Goal: Find contact information: Find contact information

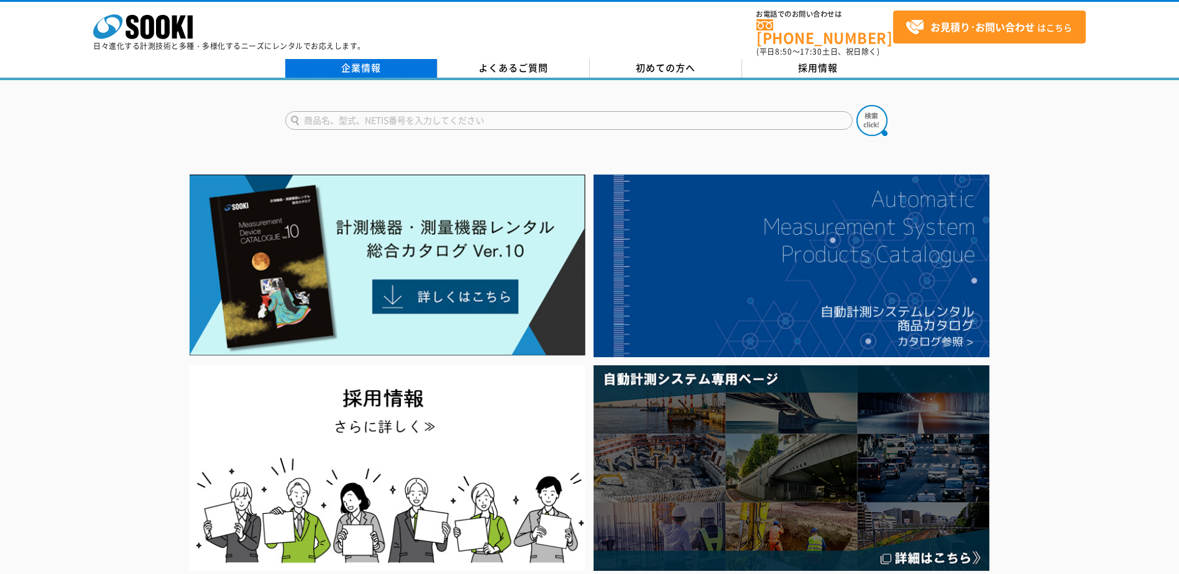
click at [394, 59] on link "企業情報" at bounding box center [361, 68] width 152 height 19
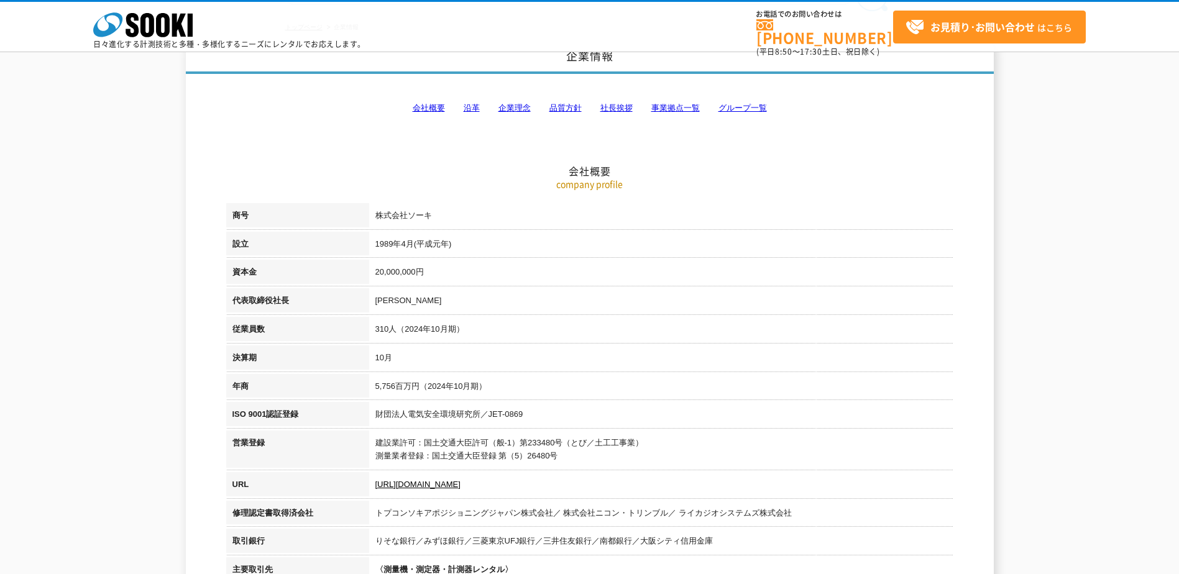
scroll to position [62, 0]
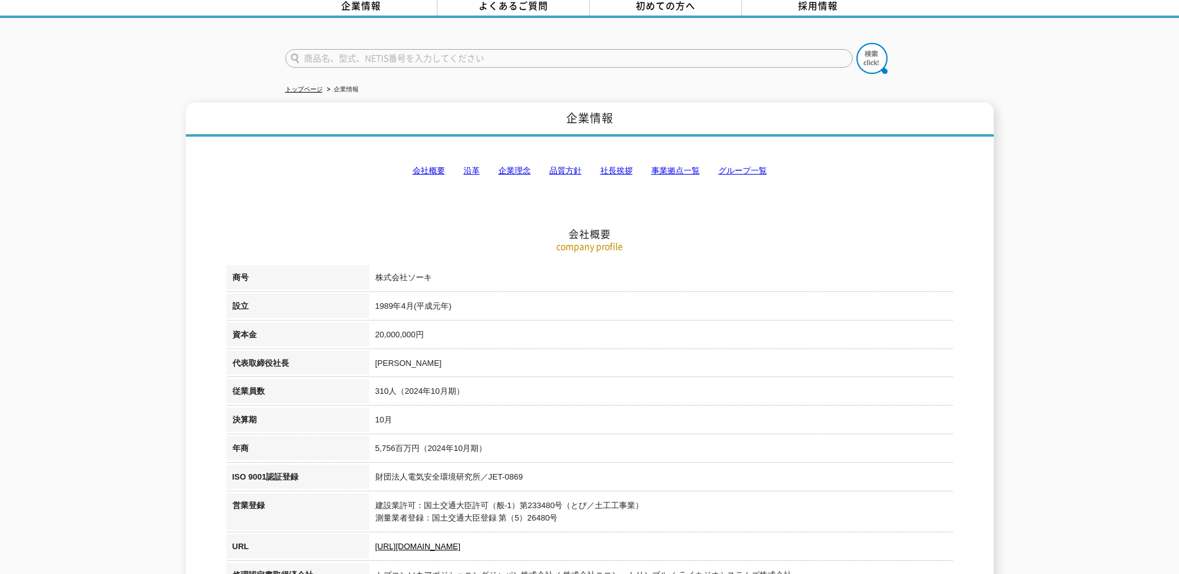
click at [687, 166] on link "事業拠点一覧" at bounding box center [675, 170] width 48 height 9
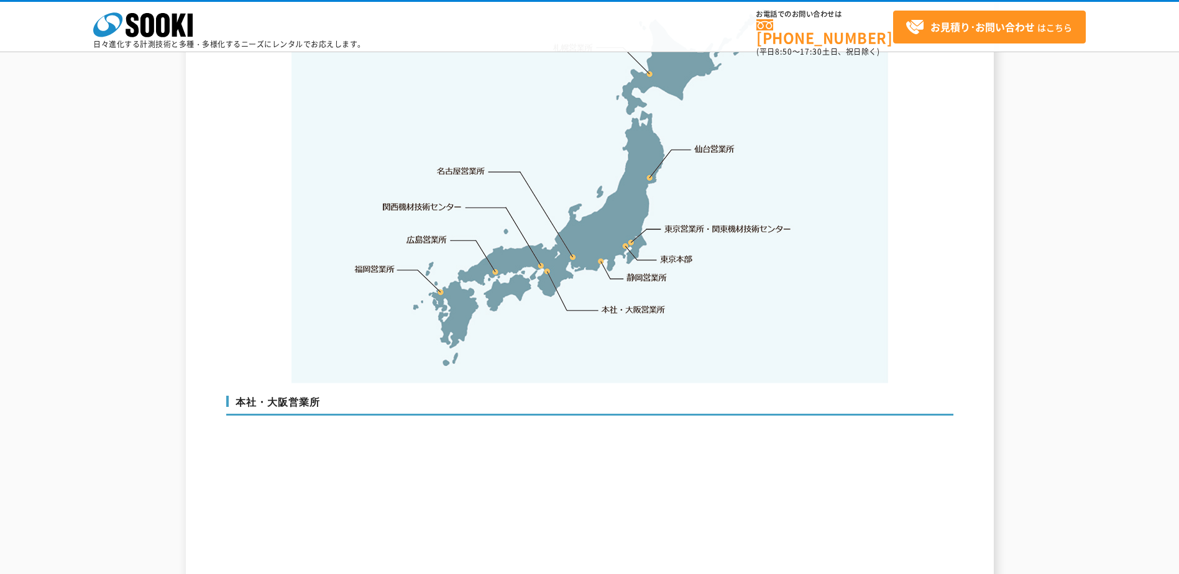
scroll to position [2619, 0]
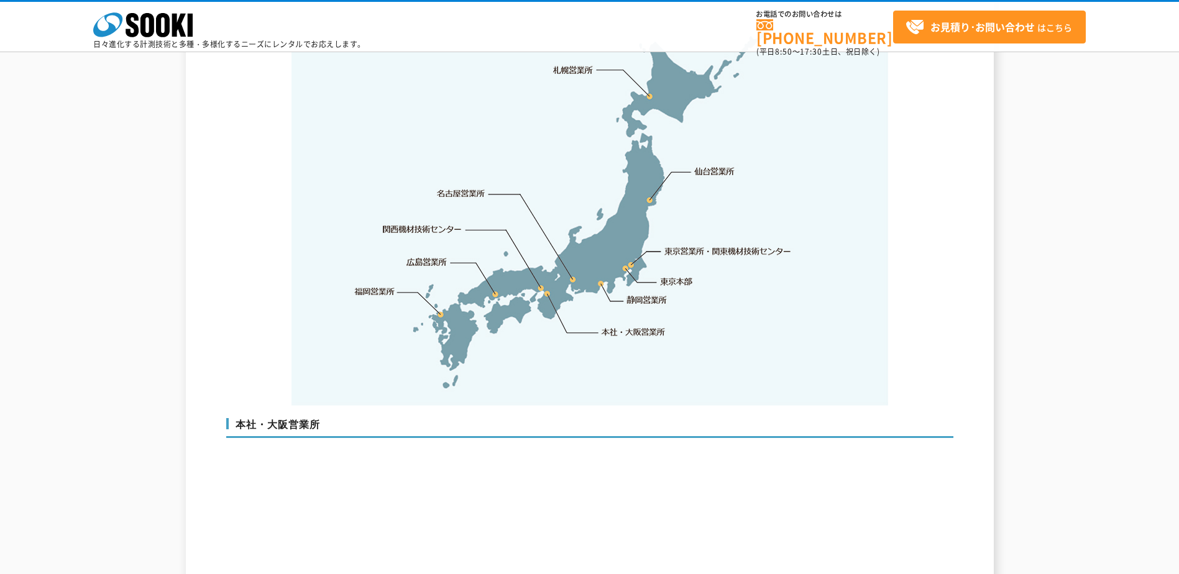
click at [743, 245] on link "東京営業所・関東機材技術センター" at bounding box center [728, 251] width 127 height 12
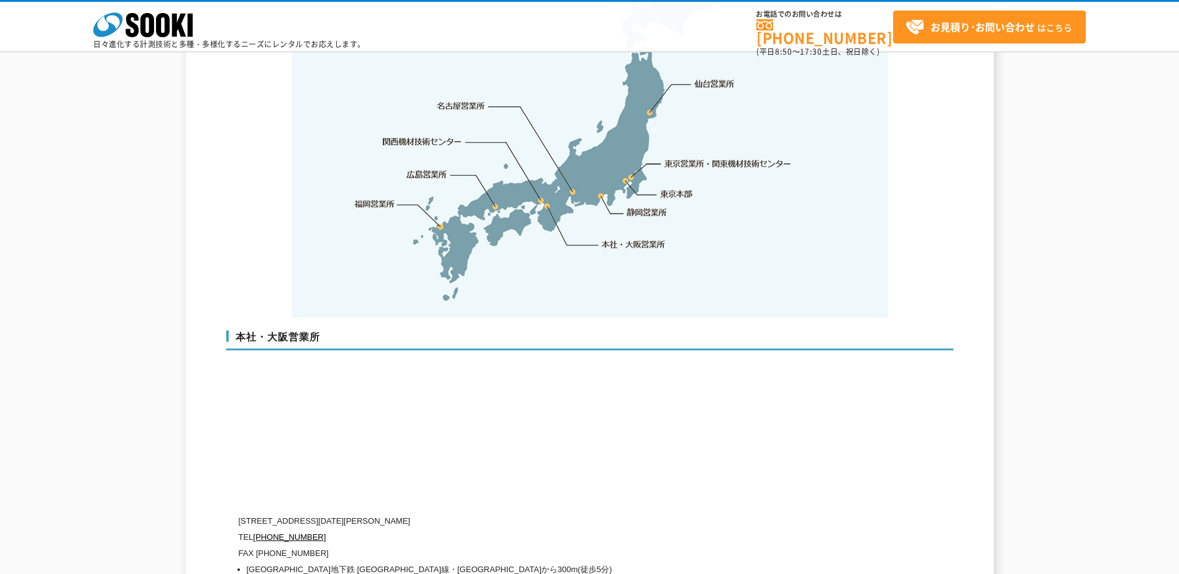
scroll to position [2702, 0]
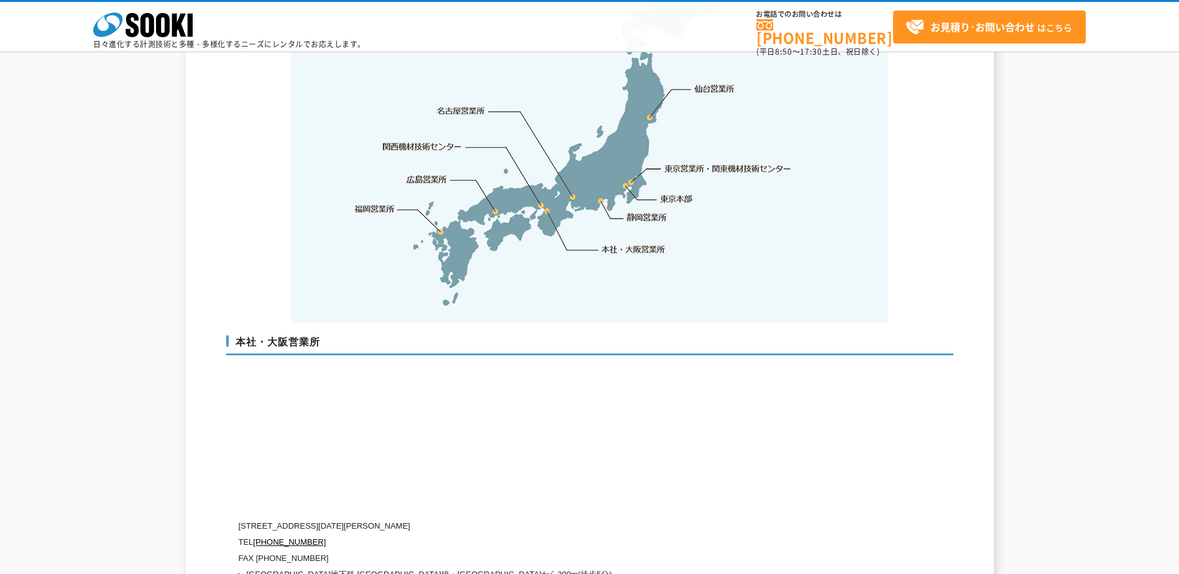
click at [436, 140] on link "関西機材技術センター" at bounding box center [422, 146] width 79 height 12
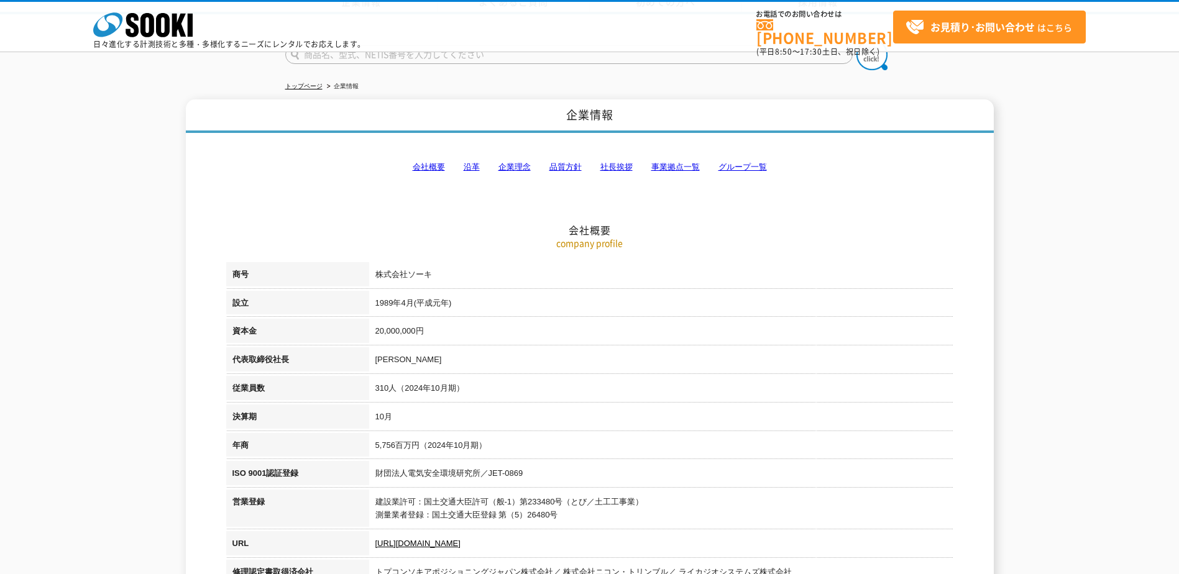
scroll to position [0, 0]
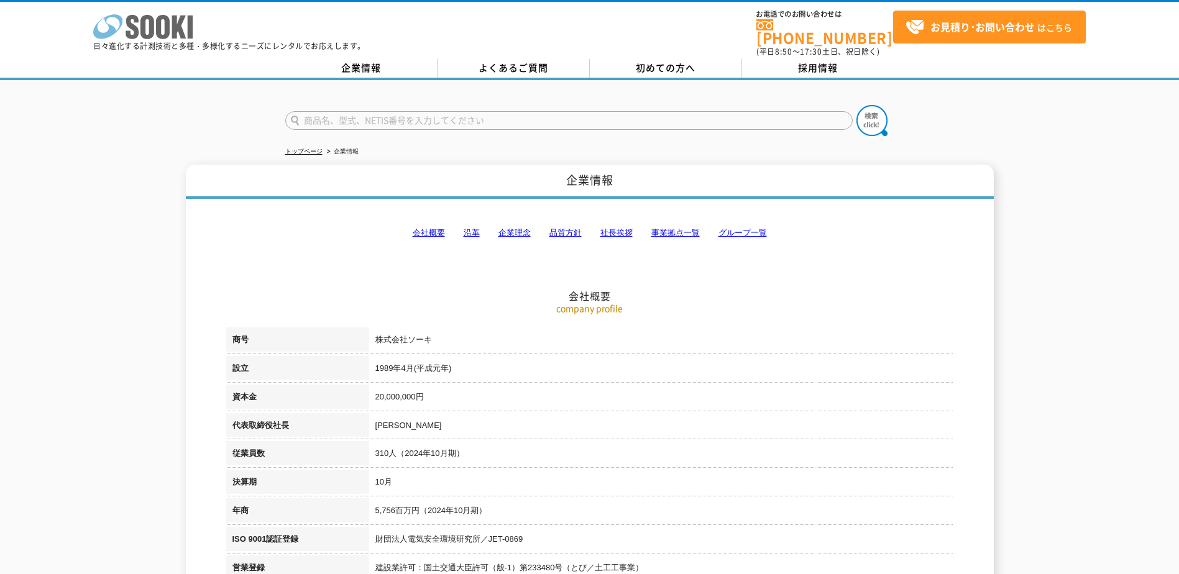
click at [183, 21] on polygon at bounding box center [179, 27] width 14 height 23
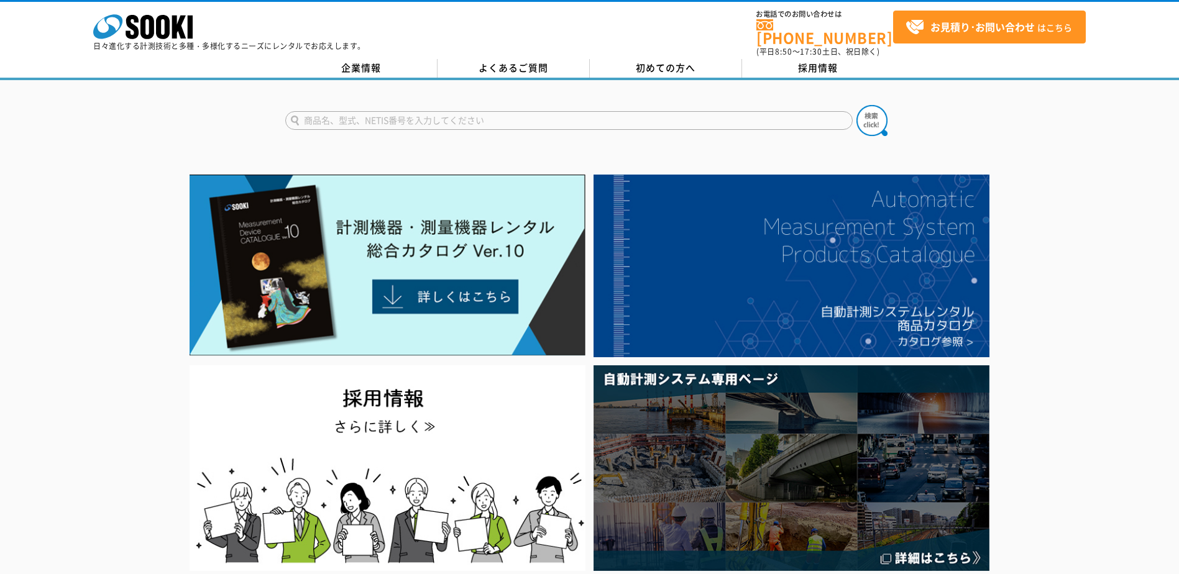
click at [496, 117] on input "text" at bounding box center [568, 120] width 567 height 19
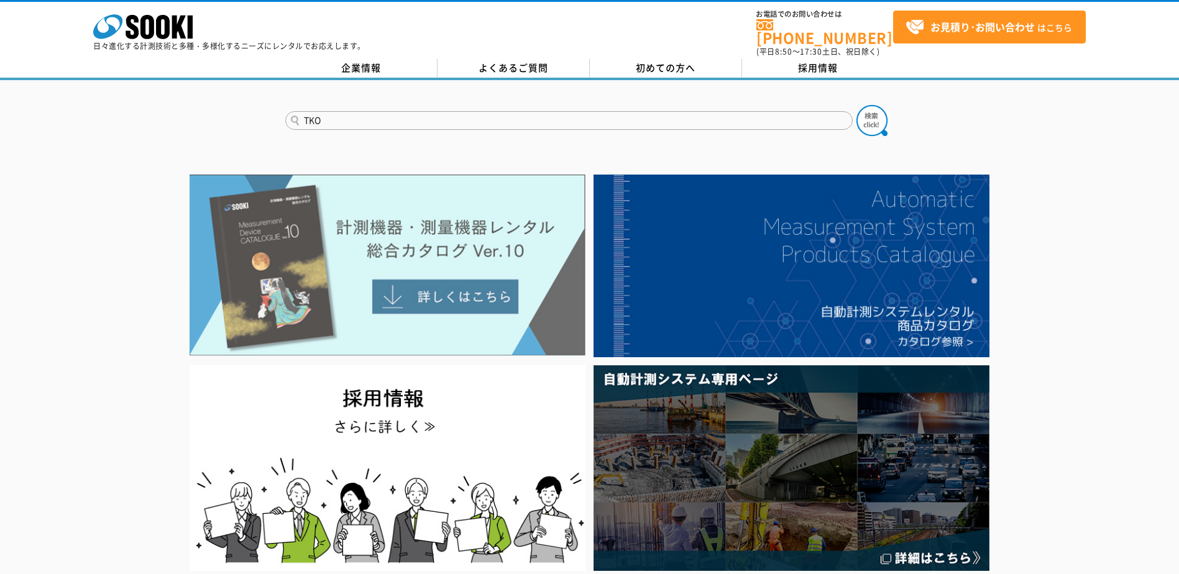
type input "TKO"
click at [856, 105] on button at bounding box center [871, 120] width 31 height 31
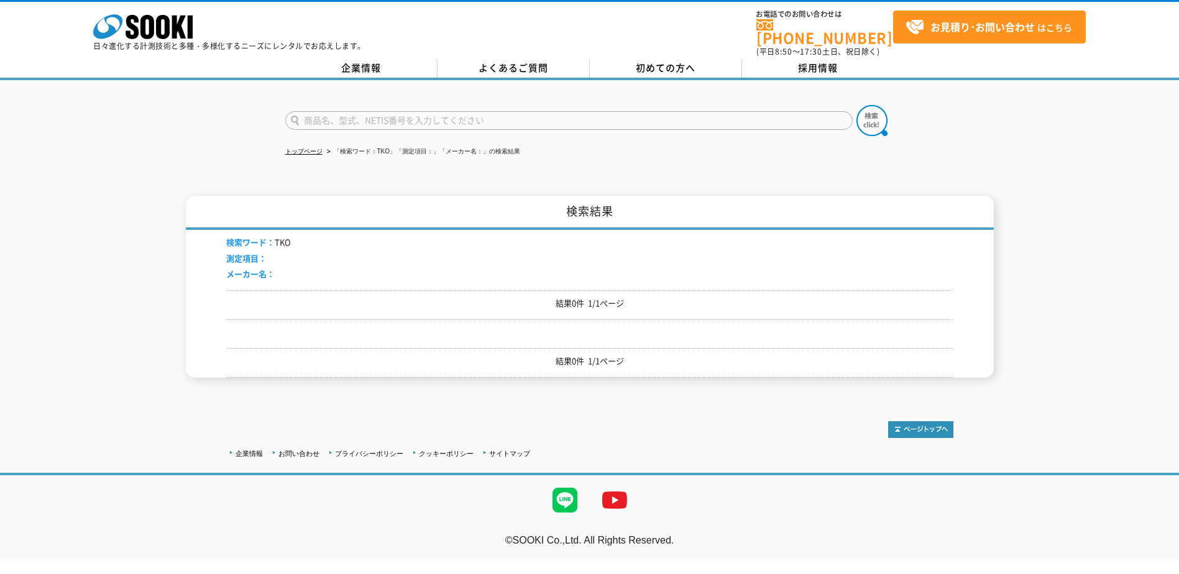
click at [389, 117] on input "text" at bounding box center [568, 120] width 567 height 19
type input "ね"
type input "WBGT"
click at [880, 116] on img at bounding box center [871, 120] width 31 height 31
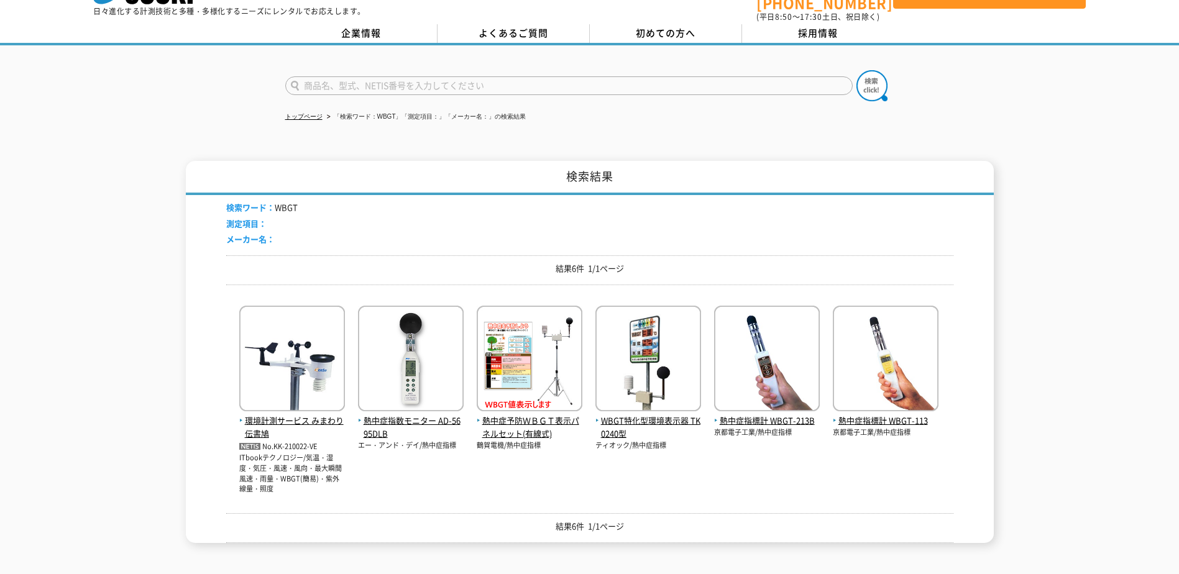
scroll to position [62, 0]
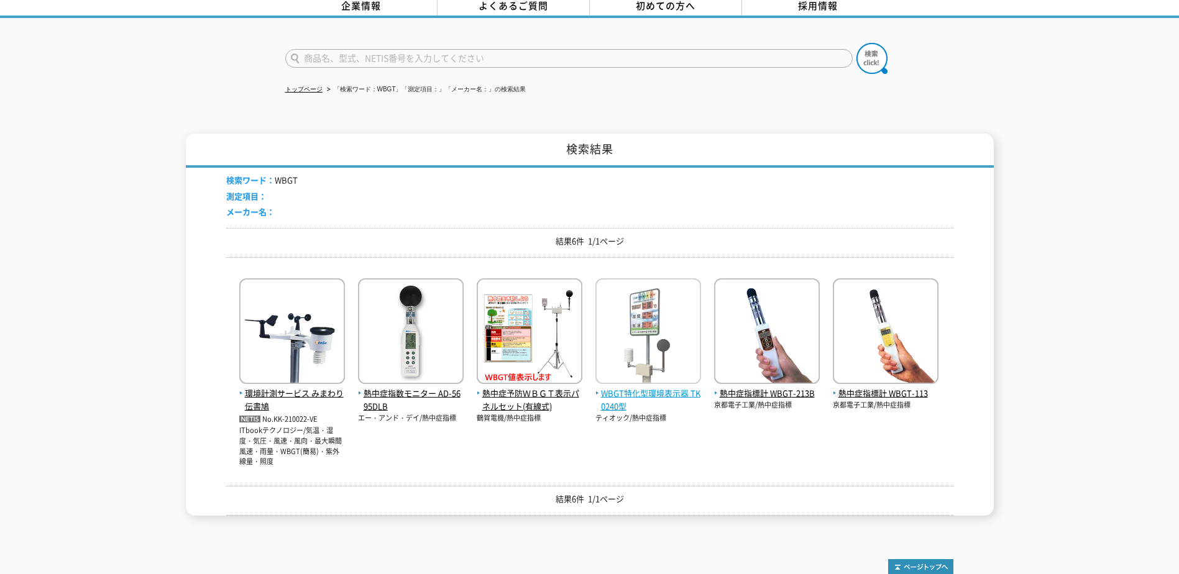
click at [655, 304] on img at bounding box center [648, 332] width 106 height 109
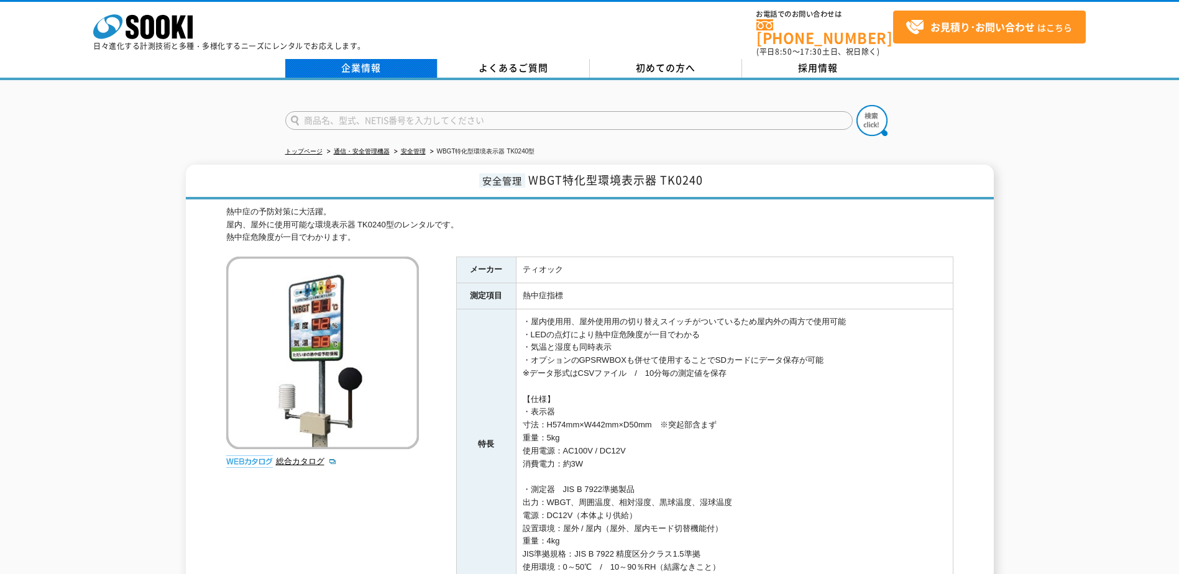
click at [363, 65] on link "企業情報" at bounding box center [361, 68] width 152 height 19
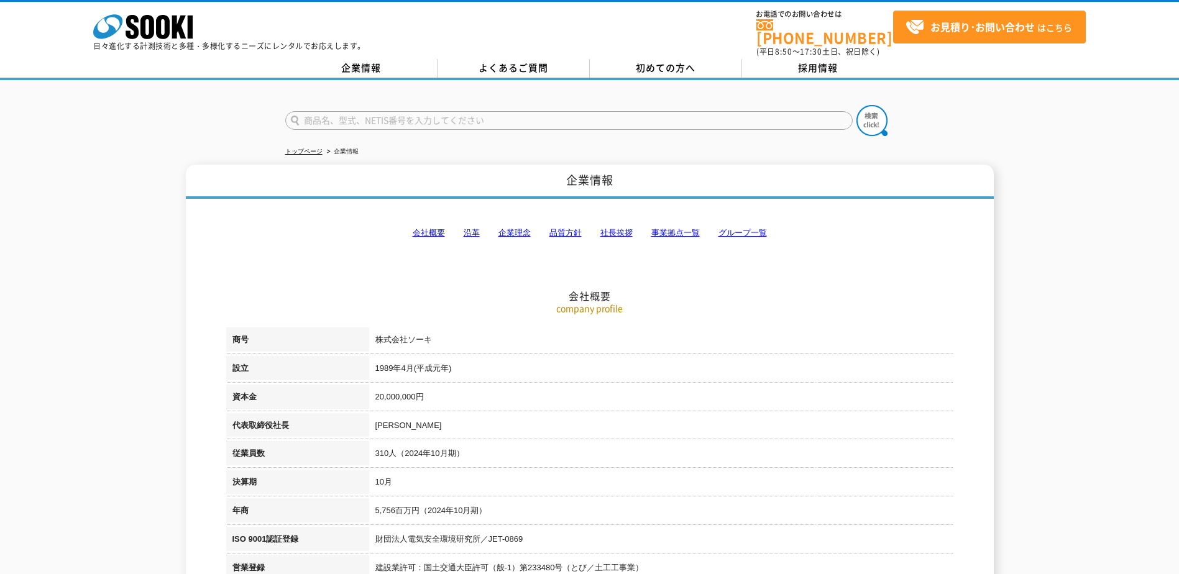
click at [677, 228] on link "事業拠点一覧" at bounding box center [675, 232] width 48 height 9
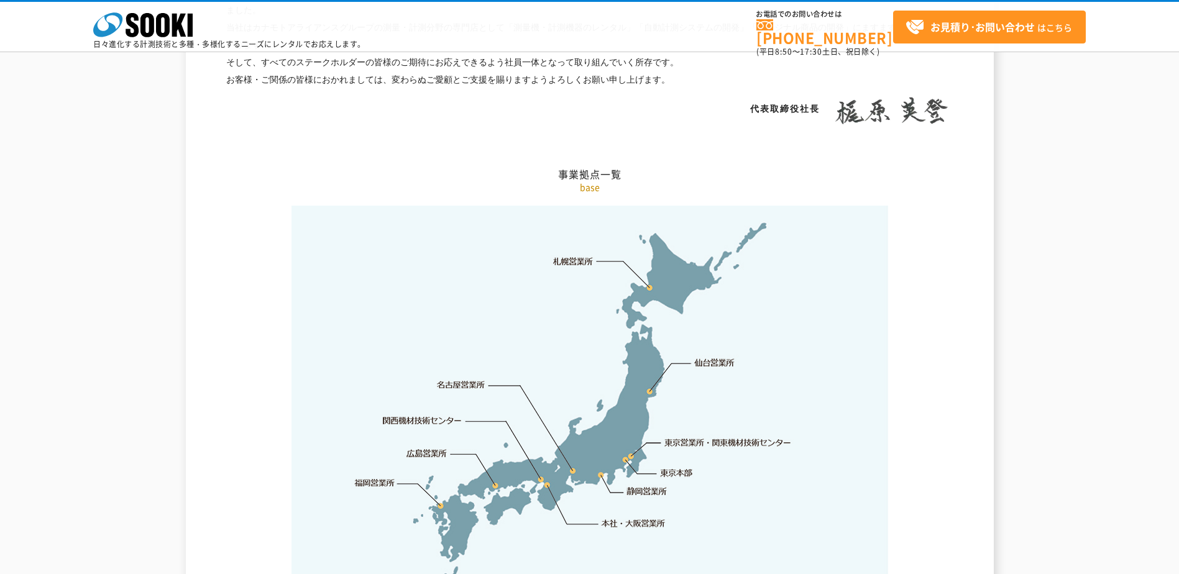
scroll to position [2495, 0]
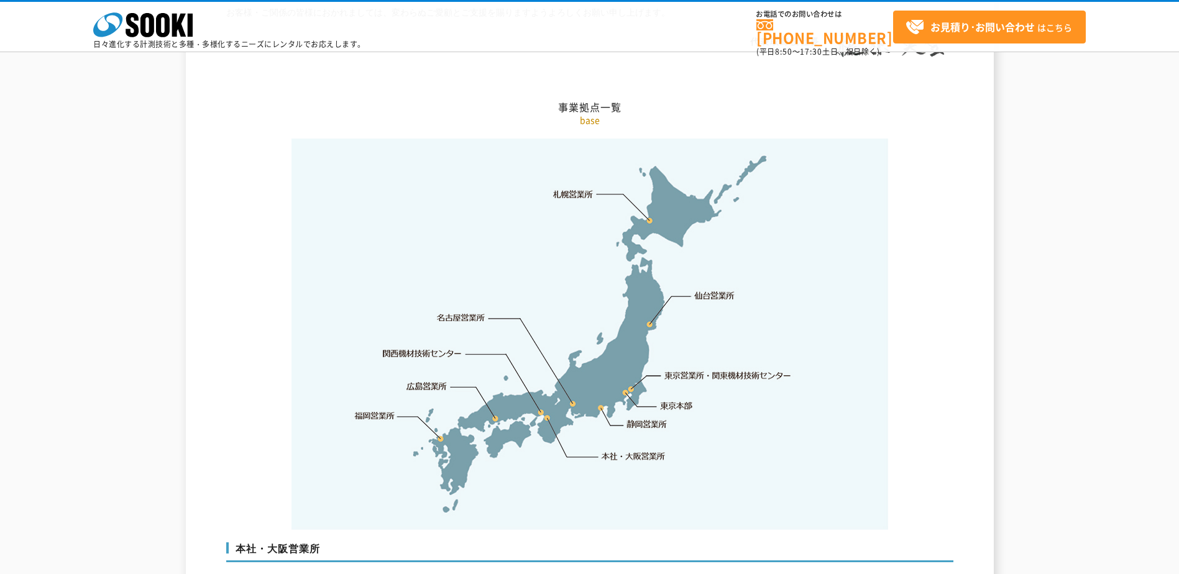
click at [428, 347] on link "関西機材技術センター" at bounding box center [422, 353] width 79 height 12
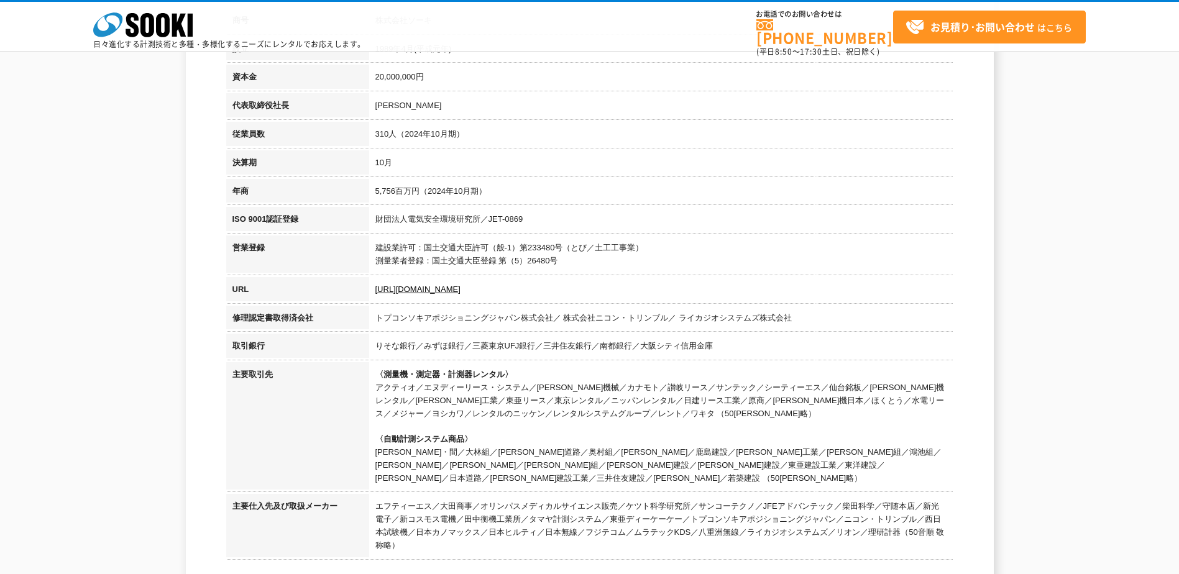
scroll to position [0, 0]
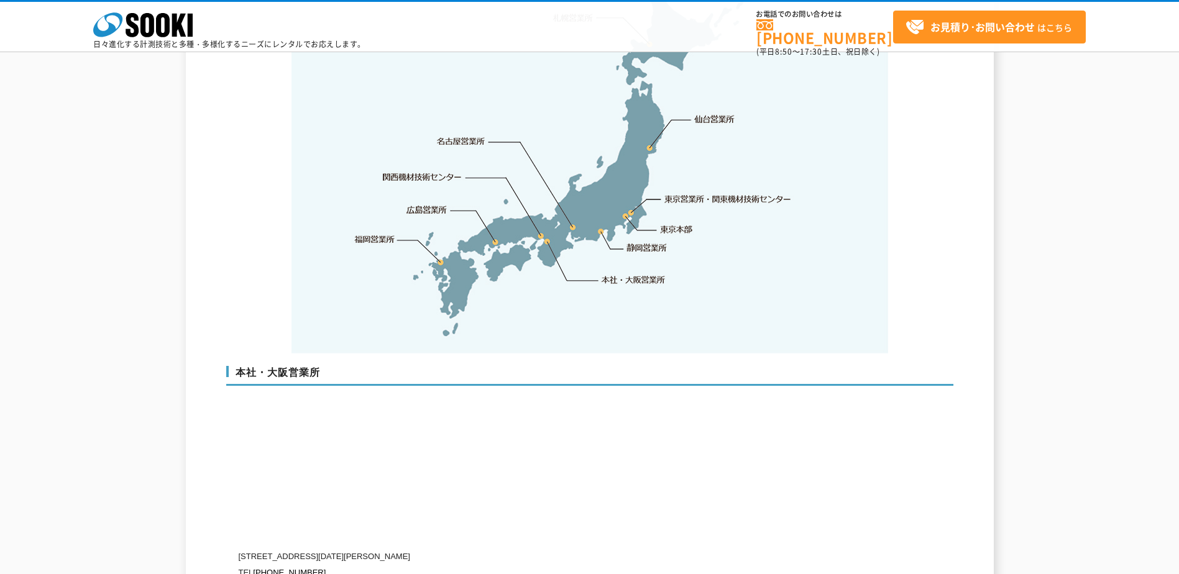
click at [434, 171] on link "関西機材技術センター" at bounding box center [422, 177] width 79 height 12
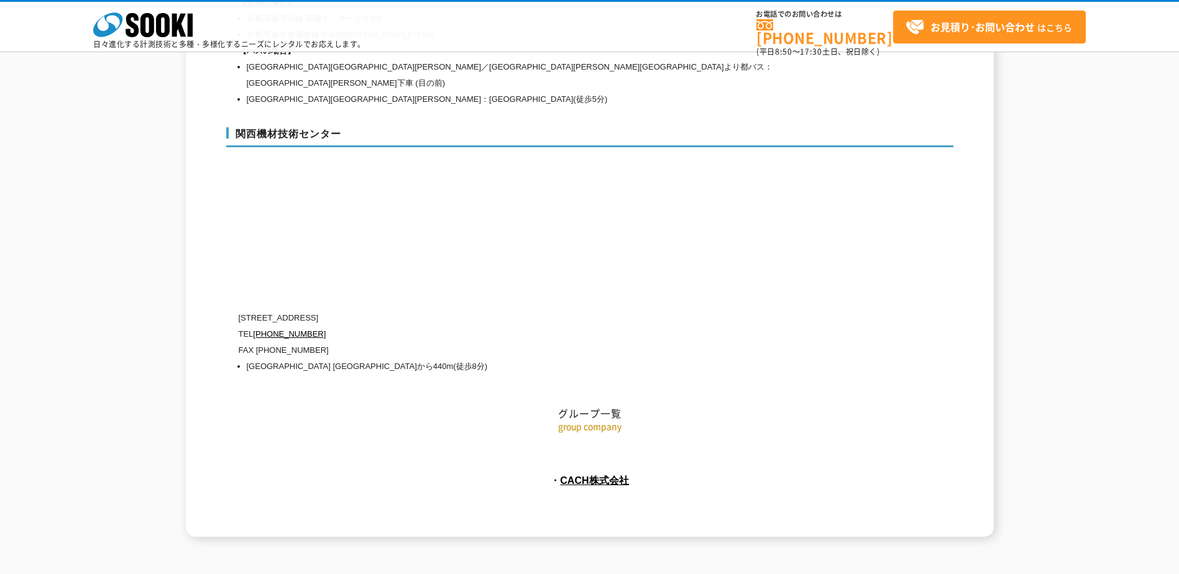
scroll to position [5513, 0]
